Goal: Information Seeking & Learning: Learn about a topic

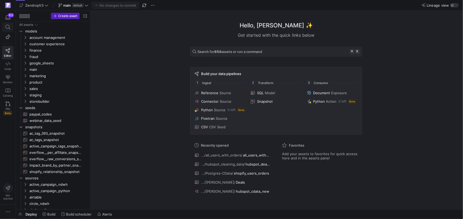
click at [5, 27] on span at bounding box center [8, 27] width 7 height 5
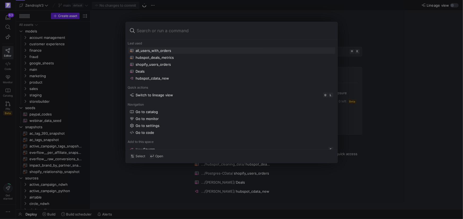
click at [163, 52] on div "all_users_with_orders" at bounding box center [154, 50] width 36 height 4
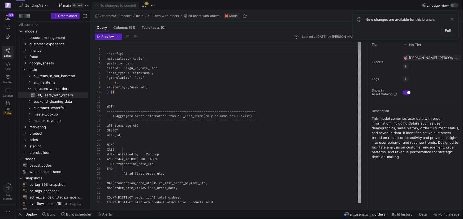
scroll to position [48, 0]
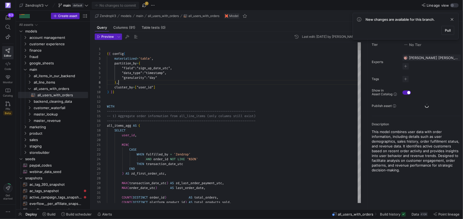
type textarea "t"
type textarea "MIN( CASE WHEN fulfilled_by = 'Zendrop' AND order_id NOT LIKE '%SO%' THEN trans…"
type textarea "tra"
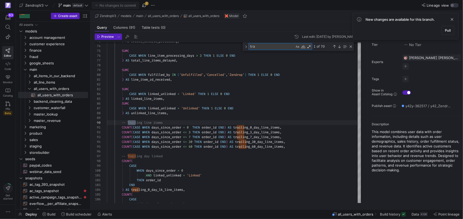
type textarea ") AS line_item_zd_received, SUM( CASE WHEN linked_unlinked = 'Linked' THEN 1 EL…"
type textarea "trailin"
click at [341, 47] on div "Next Match (Enter)" at bounding box center [340, 46] width 4 height 4
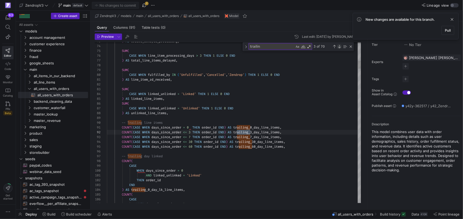
click at [341, 47] on div "Next Match (Enter)" at bounding box center [340, 46] width 4 height 4
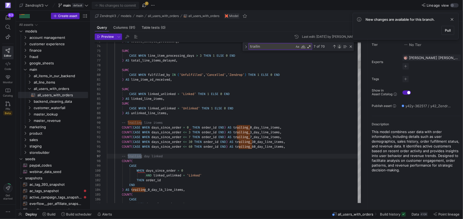
scroll to position [48, 38]
click at [268, 47] on textarea "trailin" at bounding box center [272, 46] width 46 height 6
type textarea ") AS line_item_zd_received, SUM( CASE WHEN linked_unlinked = 'Linked' THEN 1 EL…"
type textarea "trailing"
type textarea "COUNT(CASE WHEN days_since_order = 0 THEN order_id END) AS trailing_0_day_line_…"
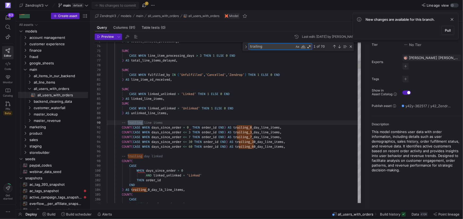
type textarea "trailing_"
type textarea "COUNT(CASE WHEN days_since_order = 0 THEN order_id END) AS trailing_0_day_line_…"
type textarea "trailing_7_"
click at [341, 47] on div "Next Match (Enter)" at bounding box center [340, 46] width 4 height 4
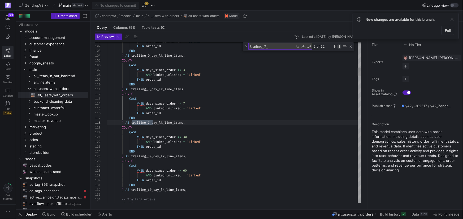
scroll to position [48, 46]
click at [341, 47] on div "Next Match (Enter)" at bounding box center [340, 46] width 4 height 4
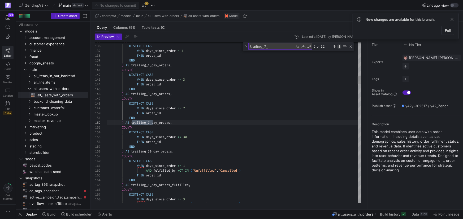
click at [341, 47] on div "Next Match (Enter)" at bounding box center [340, 46] width 4 height 4
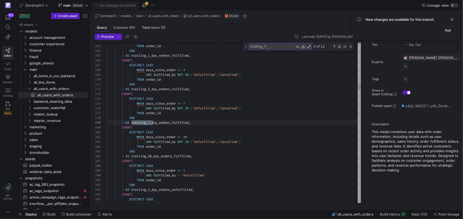
click at [341, 47] on div "Next Match (Enter)" at bounding box center [340, 46] width 4 height 4
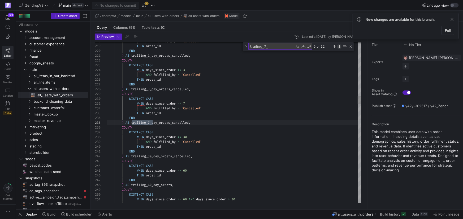
click at [341, 47] on div "Next Match (Enter)" at bounding box center [340, 46] width 4 height 4
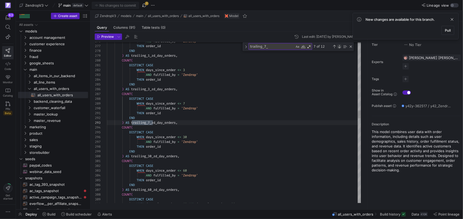
click at [341, 47] on div "Next Match (Enter)" at bounding box center [340, 46] width 4 height 4
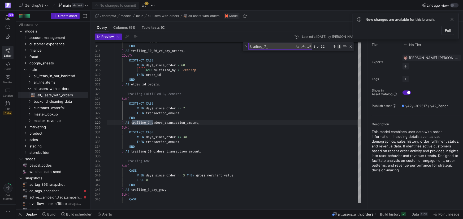
click at [340, 47] on div "Next Match (Enter)" at bounding box center [340, 46] width 4 height 4
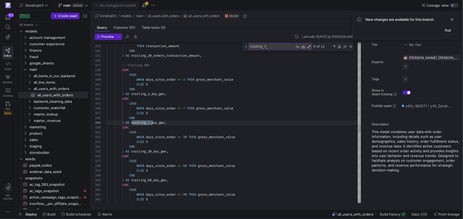
click at [340, 47] on div "Next Match (Enter)" at bounding box center [340, 46] width 4 height 4
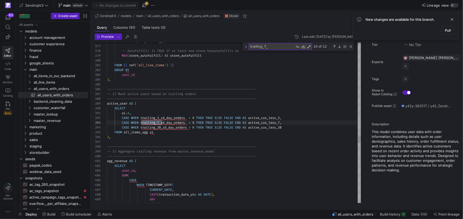
click at [272, 48] on textarea "trailing_7_" at bounding box center [272, 46] width 46 height 6
type textarea "COUNT(CASE WHEN days_since_order = 0 THEN order_id END) AS trailing_0_day_line_…"
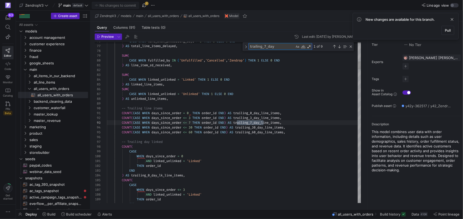
type textarea "trailing_7_day_"
type textarea "DAY ) BETWEEN 1 AND 7 AND transaction_type_order_subscription = 'order' THEN ne…"
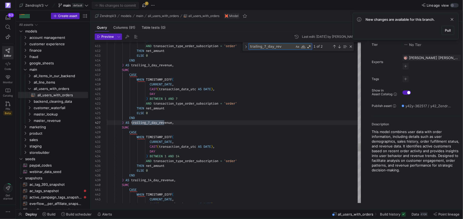
scroll to position [48, 59]
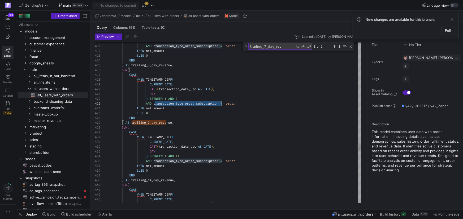
scroll to position [10, 114]
drag, startPoint x: 266, startPoint y: 46, endPoint x: 285, endPoint y: 48, distance: 18.9
click at [285, 48] on textarea "trailing_7_day_rev" at bounding box center [272, 46] width 46 height 6
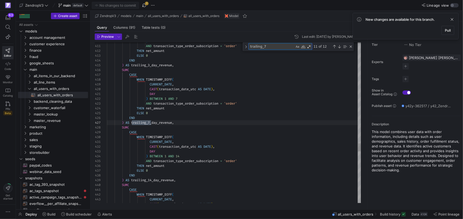
scroll to position [10, 44]
type textarea "trailing_7"
click at [336, 46] on div "Previous Match (⇧Enter)" at bounding box center [335, 46] width 4 height 4
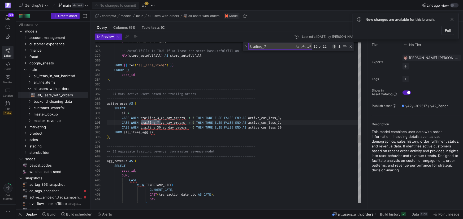
scroll to position [48, 53]
click at [336, 46] on div "Previous Match (⇧Enter)" at bounding box center [335, 46] width 4 height 4
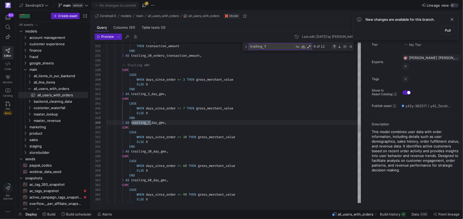
scroll to position [48, 44]
click at [336, 46] on div "Previous Match (⇧Enter)" at bounding box center [335, 46] width 4 height 4
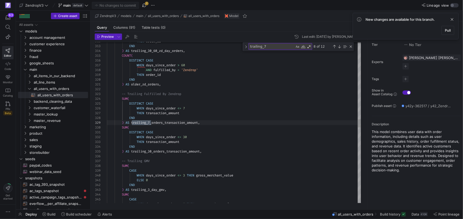
click at [169, 125] on div "WHEN days_since_order <= 30 THEN transaction_amount END ) AS trailing_30_orders…" at bounding box center [234, 109] width 255 height 3140
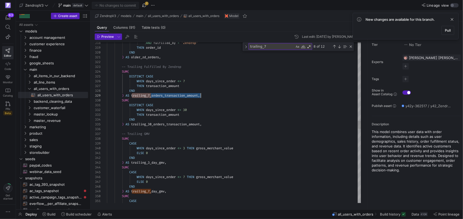
click at [289, 48] on textarea "trailing_7" at bounding box center [272, 46] width 46 height 6
type textarea "ELSE 0 END ) AS trailing_3_day_gmv, SUM( CASE WHEN days_since_order <= 7 THEN g…"
type textarea "trailing_7_day_"
type textarea "DAY ) BETWEEN 1 AND 7 AND transaction_type_order_subscription = 'order' THEN ne…"
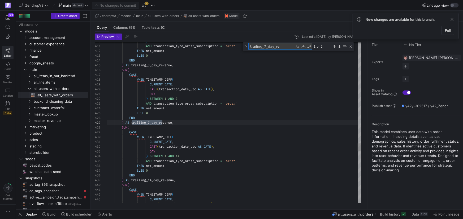
scroll to position [48, 57]
type textarea "trailing_7_day_re"
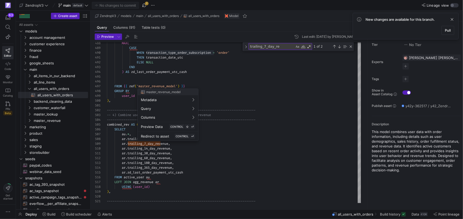
click at [167, 87] on div at bounding box center [231, 109] width 463 height 219
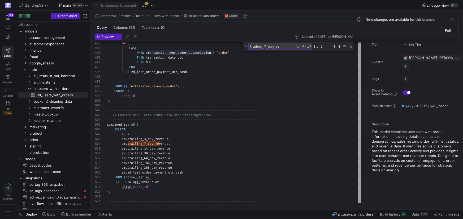
type textarea "THEN transaction_date_utc ELSE NULL END ) AS zd_last_order_payment_utc_cash FRO…"
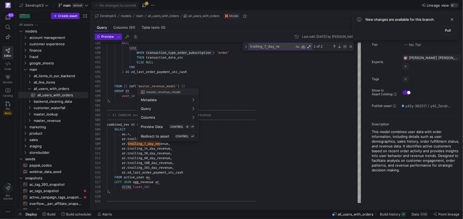
scroll to position [29, 59]
click at [167, 87] on span "'master_revenue_model'" at bounding box center [157, 86] width 41 height 4
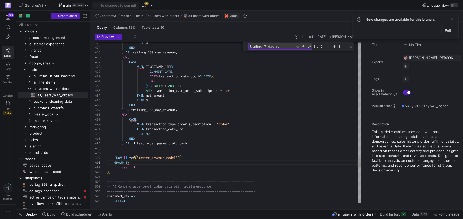
click at [160, 160] on div "GROUP BY" at bounding box center [234, 162] width 255 height 5
click at [160, 158] on div at bounding box center [231, 109] width 463 height 219
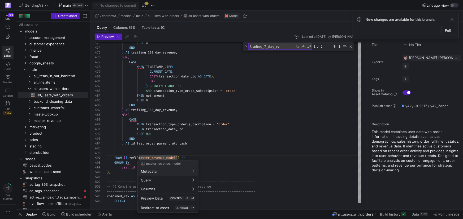
click at [160, 158] on div at bounding box center [231, 109] width 463 height 219
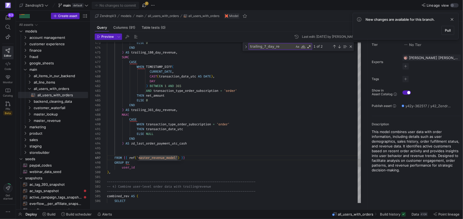
scroll to position [29, 53]
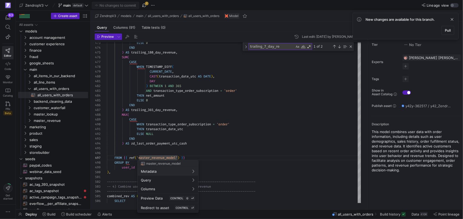
click at [152, 158] on div at bounding box center [231, 109] width 463 height 219
click at [191, 155] on div at bounding box center [231, 109] width 463 height 219
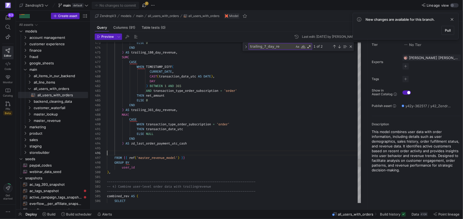
click at [177, 157] on div at bounding box center [231, 109] width 463 height 219
drag, startPoint x: 177, startPoint y: 157, endPoint x: 167, endPoint y: 157, distance: 9.6
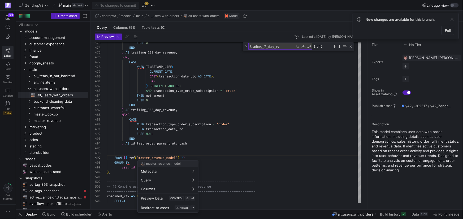
click at [168, 157] on div at bounding box center [231, 109] width 463 height 219
click at [166, 157] on div at bounding box center [231, 109] width 463 height 219
click at [163, 158] on div at bounding box center [231, 109] width 463 height 219
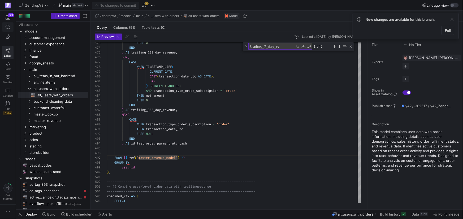
click at [8, 25] on icon at bounding box center [8, 27] width 5 height 5
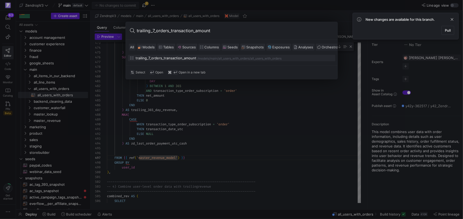
click at [170, 33] on input "trailing_7_orders_transaction_amount" at bounding box center [235, 30] width 197 height 8
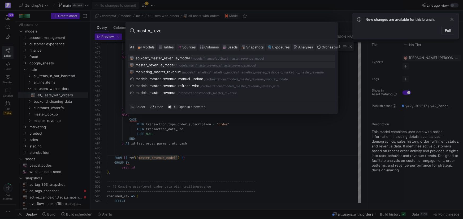
type input "master_reve"
click at [173, 64] on div "master_revenue_model" at bounding box center [155, 65] width 39 height 4
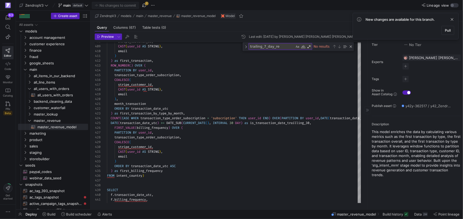
drag, startPoint x: 450, startPoint y: 19, endPoint x: 429, endPoint y: 25, distance: 21.8
click at [450, 19] on span at bounding box center [452, 19] width 6 height 6
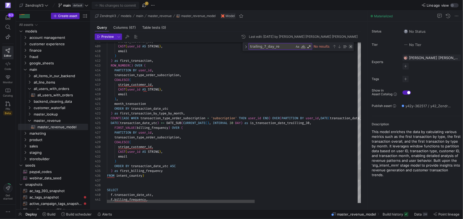
click at [352, 45] on div "Close (Escape)" at bounding box center [351, 46] width 4 height 4
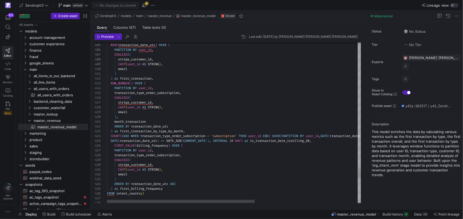
type textarea ") ) as first_transaction, ROW_NUMBER() OVER ( PARTITION BY user_id, transaction…"
type textarea "email"
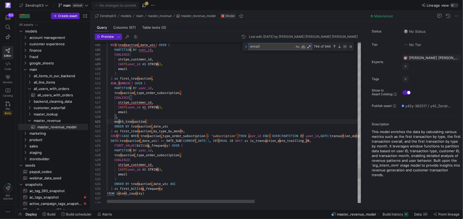
type textarea "month_transaction ORDER BY transaction_date_utc ) as first_transaction_by_type_…"
type textarea "n"
type textarea "f.sign_up_date_utc, f.stripe_customer_id, f.transaction_amount, f.transaction_i…"
type textarea "ne"
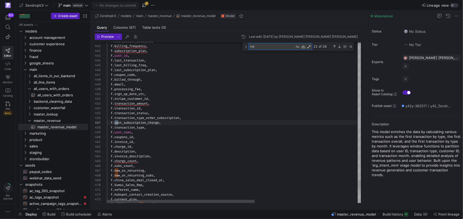
type textarea "f.subscription_billed_through, f.signed_up_through, [DOMAIN_NAME]_amount, f.usa…"
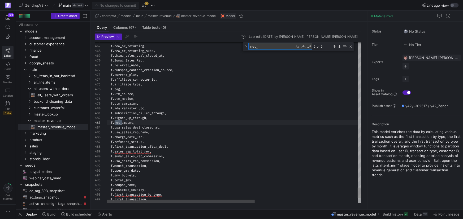
scroll to position [48, 15]
type textarea "net_"
click at [341, 47] on div "Next Match (Enter)" at bounding box center [340, 46] width 4 height 4
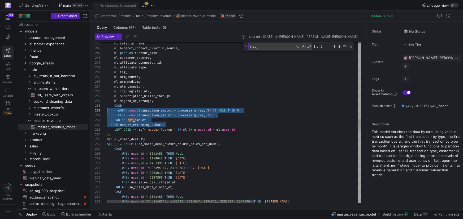
scroll to position [33, 0]
drag, startPoint x: 161, startPoint y: 125, endPoint x: 130, endPoint y: 107, distance: 35.7
click at [104, 105] on div "245 246 247 248 249 250 251 252 253 254 255 256 257 258 259 260 261 262 263 264…" at bounding box center [228, 122] width 267 height 160
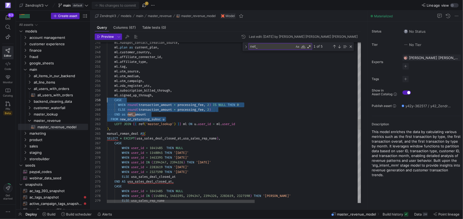
click at [154, 107] on div "ml . hubspot_contact_creation_source , ml . plan as current_plan , ml . custome…" at bounding box center [323, 97] width 432 height 2474
type textarea "ml.tag, ml.utm_source, ml.utm_medium, ml.utm_campaign, ml.zda_register_utc, ml.…"
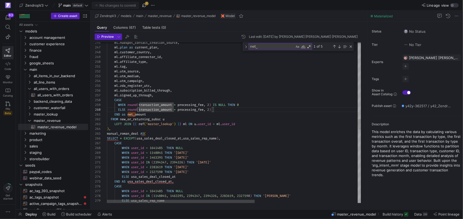
click at [269, 46] on textarea "net_" at bounding box center [272, 46] width 46 height 6
type textarea "f"
type textarea "FROM sales_deal_date ), charge_date as( SELECT c.*, IF( ch.charge_date_utc IS N…"
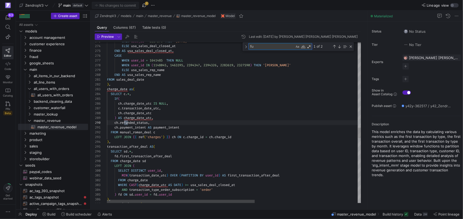
scroll to position [48, 21]
type textarea "fulfilled"
click at [255, 47] on textarea "fulfilled" at bounding box center [272, 46] width 46 height 6
type textarea "ml.tag, ml.utm_source, ml.utm_medium, ml.utm_campaign, ml.zda_register_utc, ml.…"
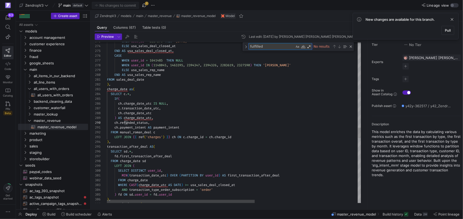
type textarea "n"
type textarea "END as net_amount FROM new_or_returning_subsc u LEFT JOIN {{ ref('master_lookup…"
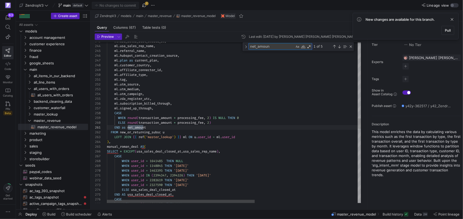
scroll to position [48, 40]
type textarea "net_amount"
click at [160, 136] on div "WHEN user_id = 2327590 THEN '[DATE]' ELSE usa_sales_deal_closed_at END AS usa_s…" at bounding box center [323, 110] width 432 height 2474
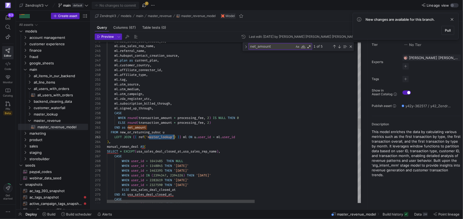
click at [191, 123] on div "WHEN user_id = 2327590 THEN '[DATE]' ELSE usa_sales_deal_closed_at END AS usa_s…" at bounding box center [323, 110] width 432 height 2474
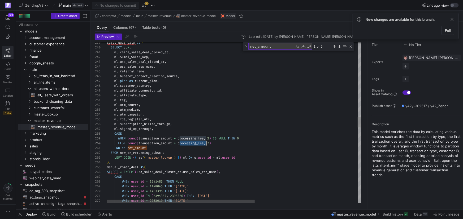
click at [157, 157] on div "ml . usa_sales_deal_closed_at , ml . usa_sales_rep_name , ml . referral_name , …" at bounding box center [323, 131] width 432 height 2474
click at [8, 28] on icon at bounding box center [8, 27] width 5 height 5
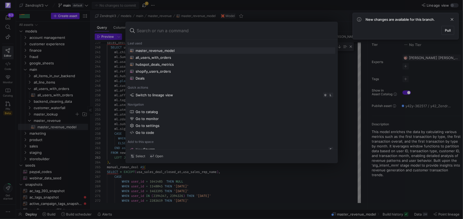
click at [40, 112] on div at bounding box center [231, 109] width 463 height 219
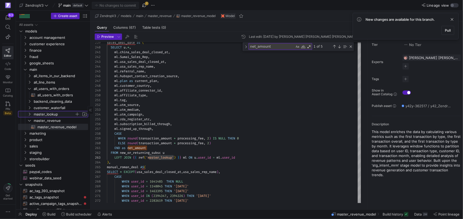
click at [30, 115] on icon "Press SPACE to select this row." at bounding box center [30, 113] width 4 height 3
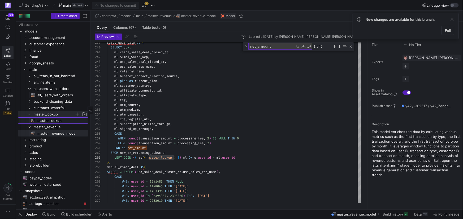
click at [52, 119] on span "master_lookup​​​​​​​​​​" at bounding box center [59, 120] width 45 height 6
type textarea "{{ config( materialized='table', partition_by={ "field": "sign_up_date_utc", "d…"
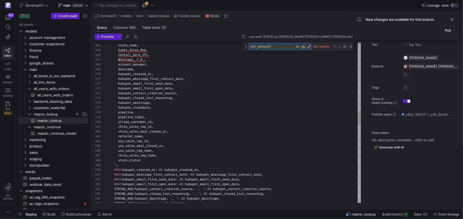
click at [265, 46] on textarea "net_amount" at bounding box center [272, 46] width 46 height 6
click at [265, 45] on textarea "net_amount" at bounding box center [272, 46] width 46 height 6
type textarea "f"
type textarea "WITH master_lookup AS ( SELECT users.card_brand, users.claimed_monthly_revenue,…"
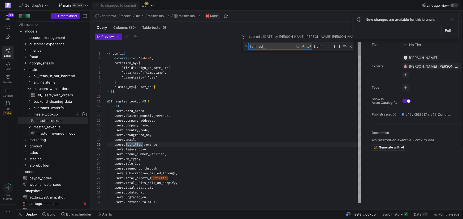
scroll to position [48, 38]
type textarea "fulfilled"
click at [280, 46] on textarea "fulfilled" at bounding box center [272, 46] width 46 height 6
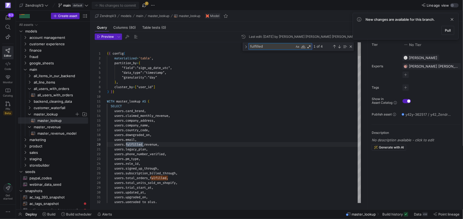
type textarea "{{ config( materialized='table', partition_by={ "field": "sign_up_date_utc", "d…"
type textarea "p"
type textarea "users.upgraded_on, users.upgraded_to_plus, users.upgraded_to_pro, users.vat_num…"
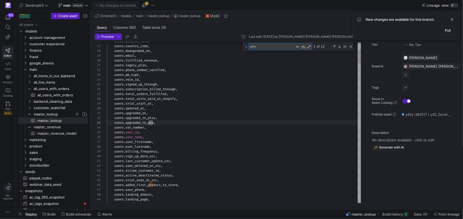
scroll to position [48, 48]
type textarea "process"
type textarea "{# {{ config( materialized='view', partition_by={"field": "transaction_date_utc…"
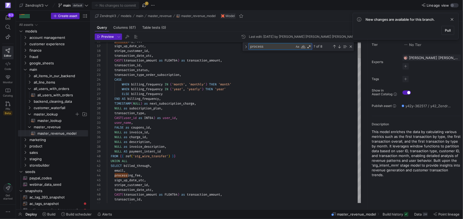
click at [284, 48] on textarea "process" at bounding box center [272, 46] width 46 height 6
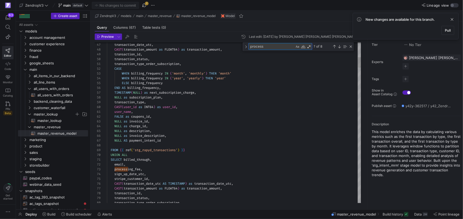
type textarea "process"
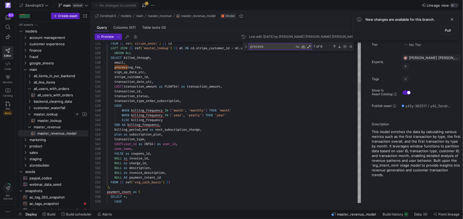
type textarea "processing_fee, sign_up_date_utc, stripe_customer_id, transaction_date_utc, CAS…"
